Goal: Obtain resource: Download file/media

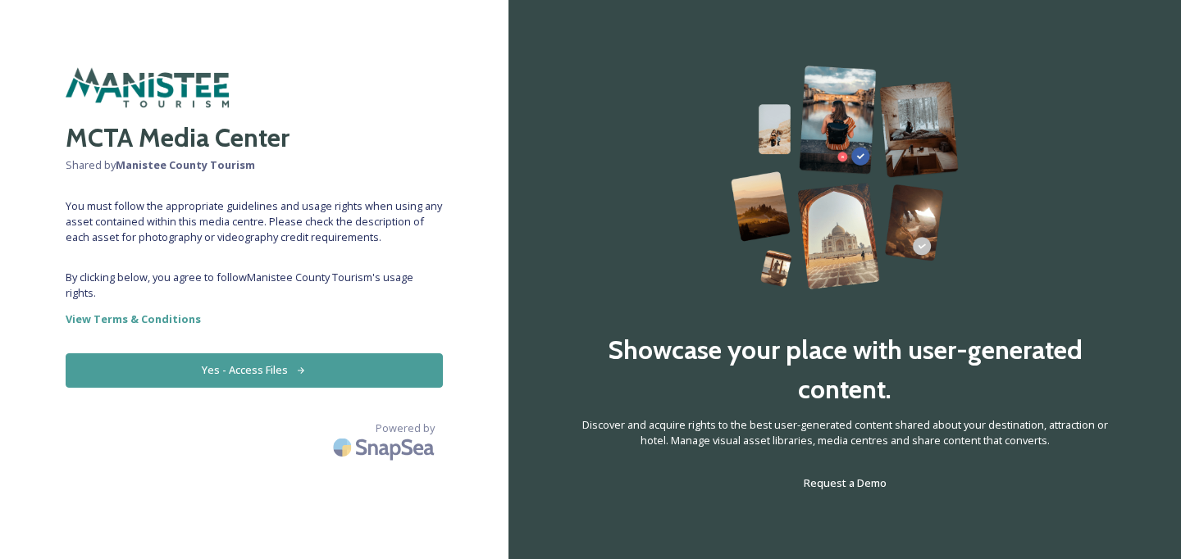
click at [270, 372] on button "Yes - Access Files" at bounding box center [254, 371] width 377 height 34
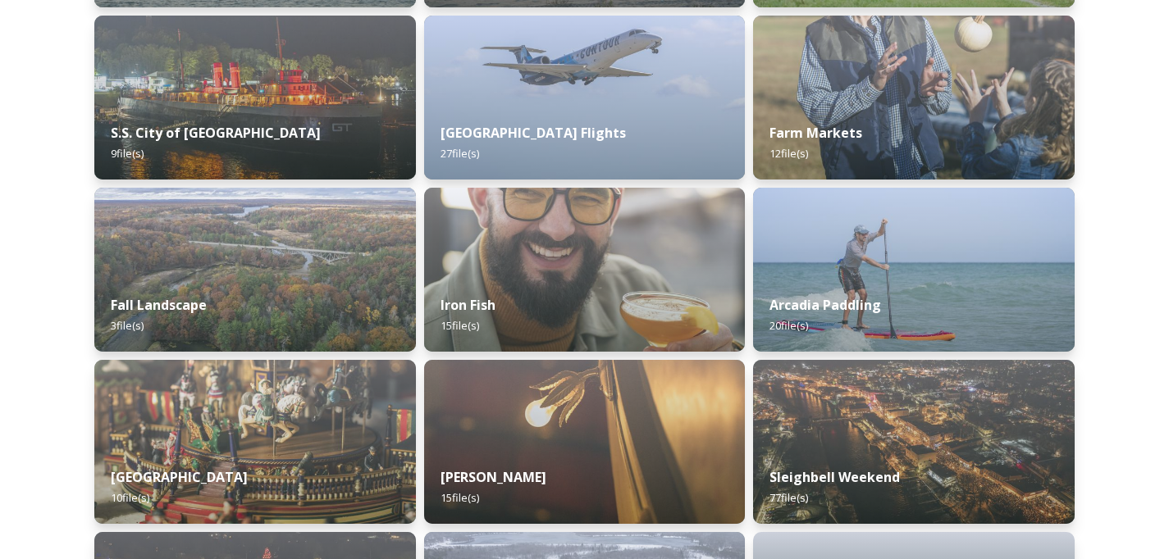
scroll to position [1455, 0]
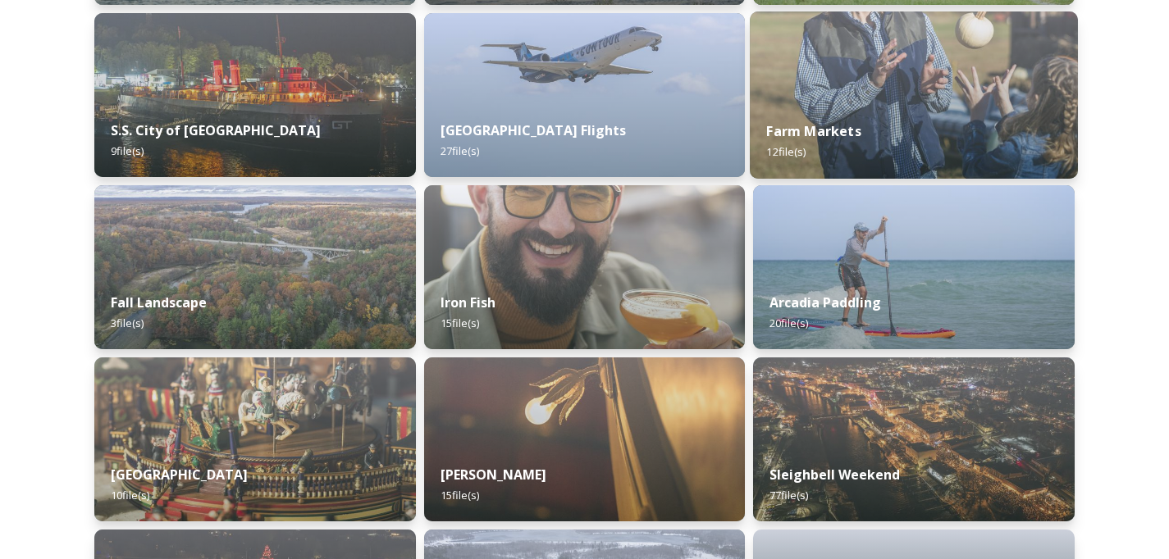
click at [954, 112] on div "Farm Markets 12 file(s)" at bounding box center [914, 141] width 328 height 75
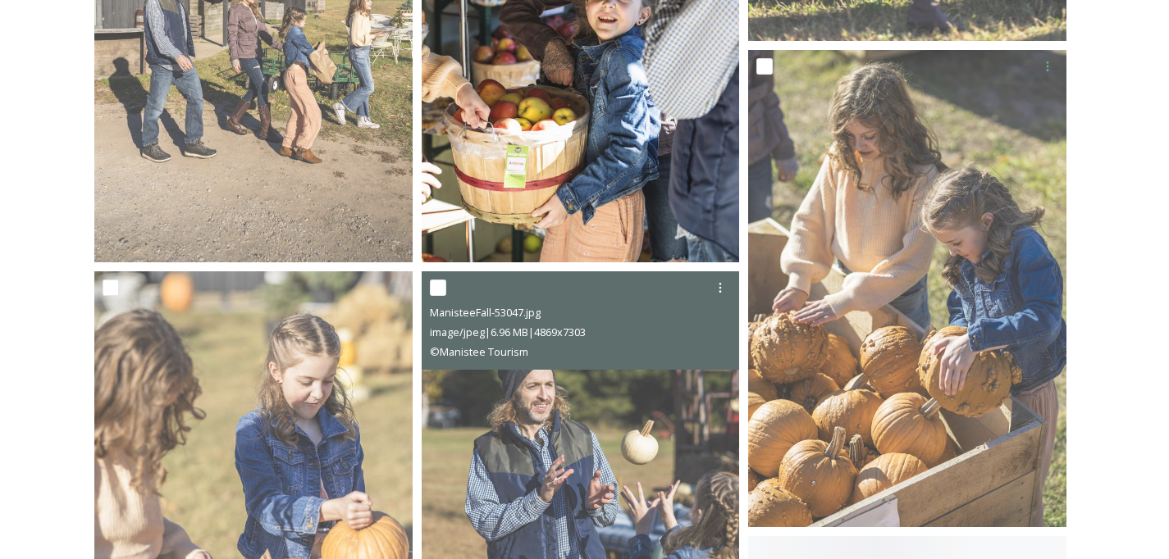
scroll to position [1401, 0]
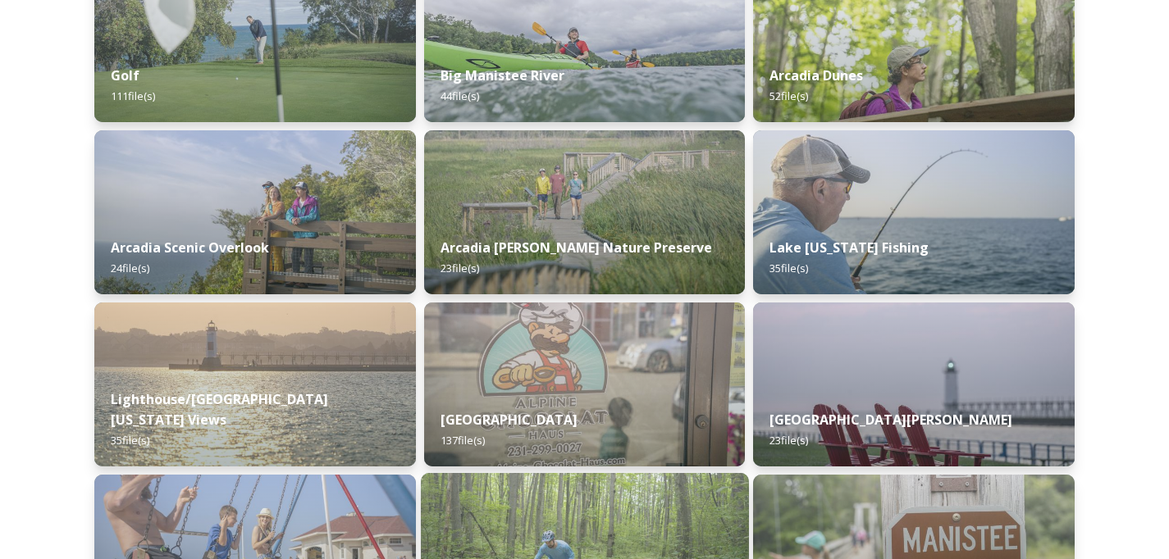
scroll to position [304, 0]
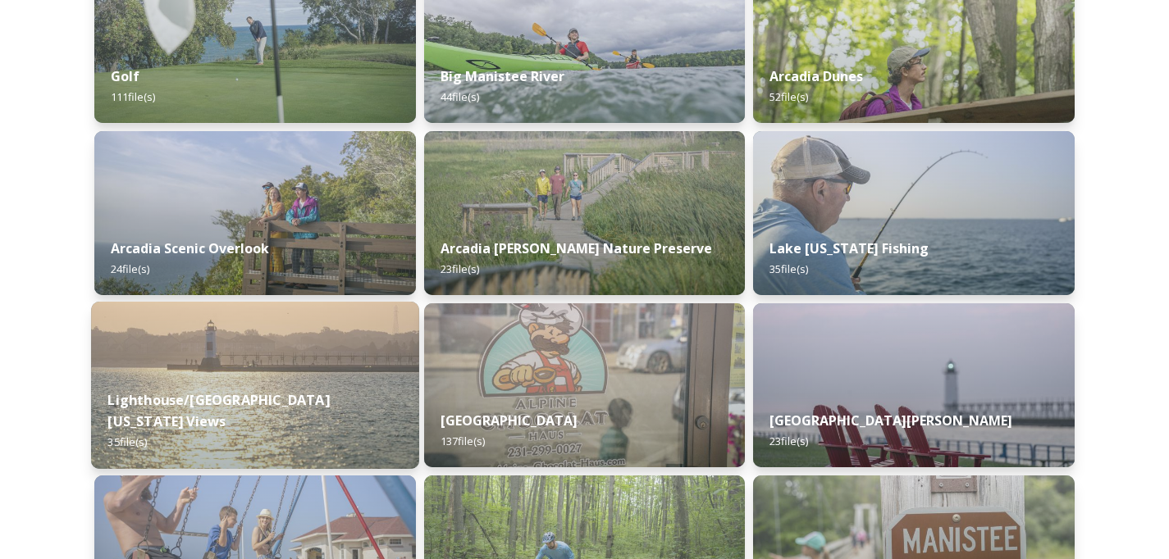
click at [283, 345] on img at bounding box center [255, 385] width 328 height 167
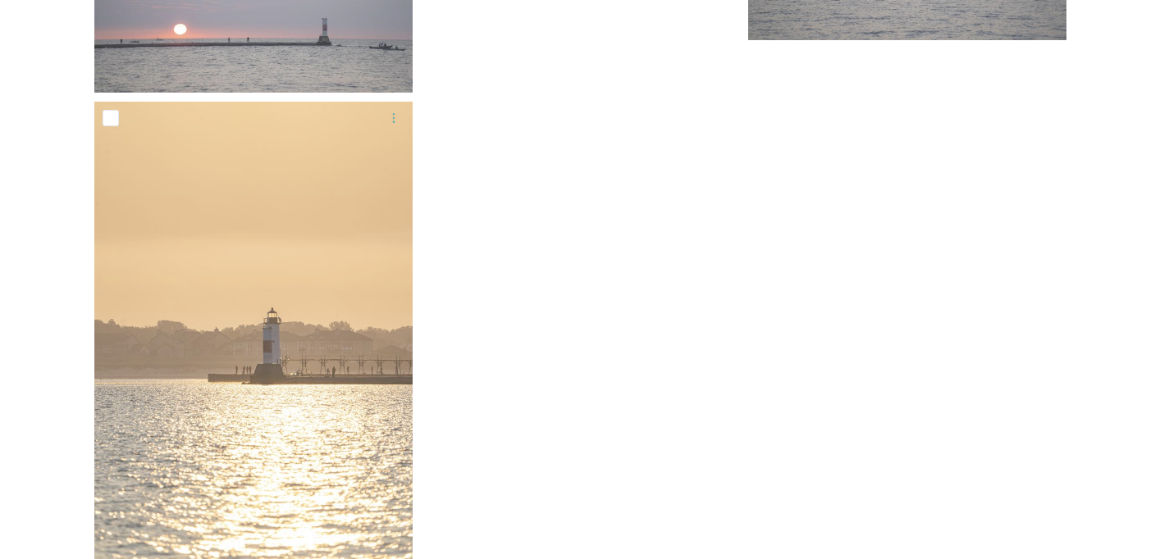
scroll to position [3439, 0]
